Goal: Find specific page/section: Find specific page/section

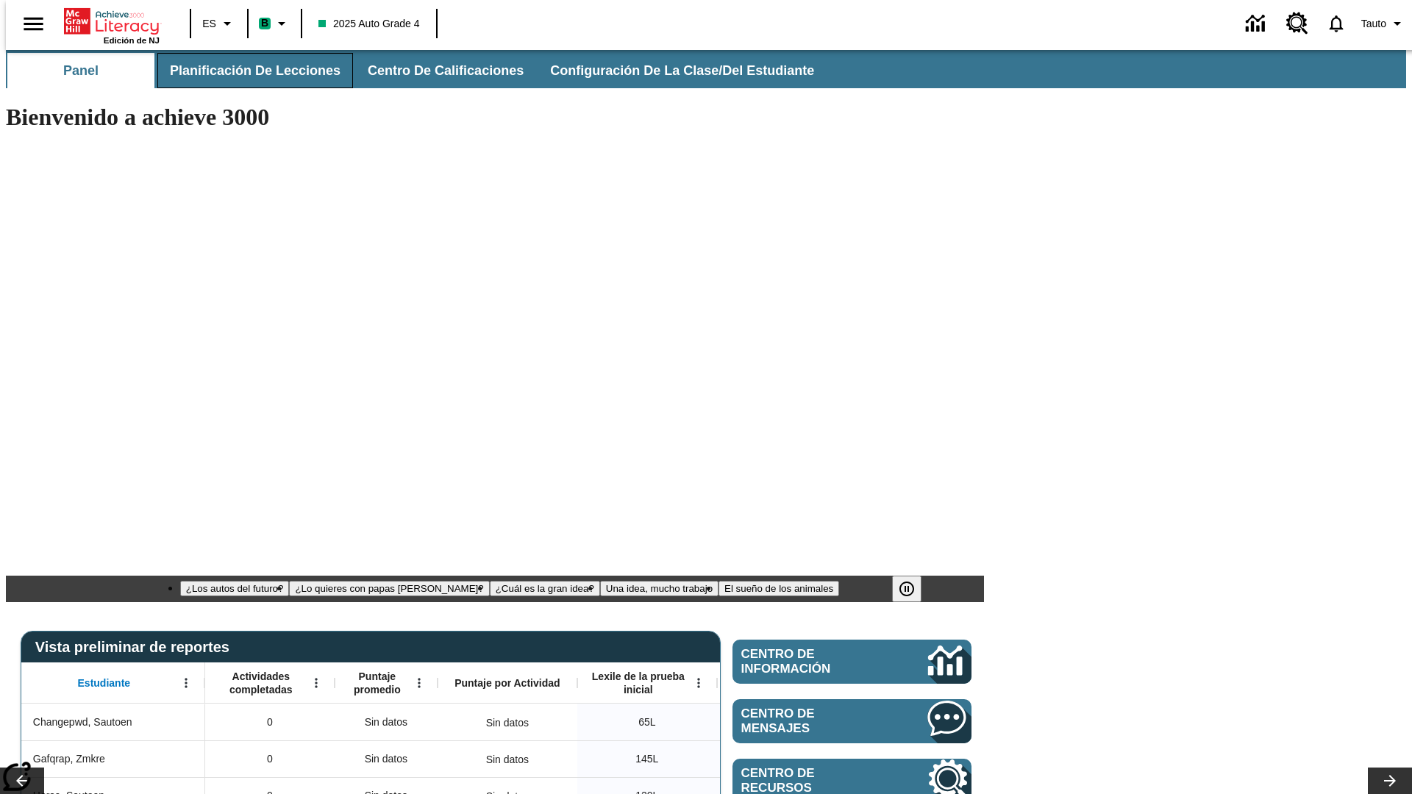
click at [246, 71] on span "Planificación de lecciones" at bounding box center [255, 71] width 171 height 17
